Goal: Task Accomplishment & Management: Use online tool/utility

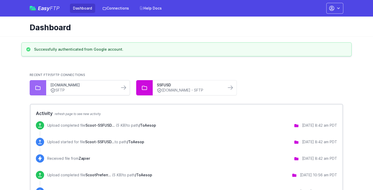
click at [100, 86] on link "ftp.aesoponline.com" at bounding box center [82, 84] width 65 height 5
click at [82, 85] on link "ftp.aesoponline.com" at bounding box center [82, 84] width 65 height 5
click at [166, 82] on div "SSFUSD ftp.aesoponline.com - SFTP" at bounding box center [189, 87] width 73 height 15
click at [166, 83] on link "SSFUSD" at bounding box center [189, 84] width 65 height 5
